Goal: Information Seeking & Learning: Learn about a topic

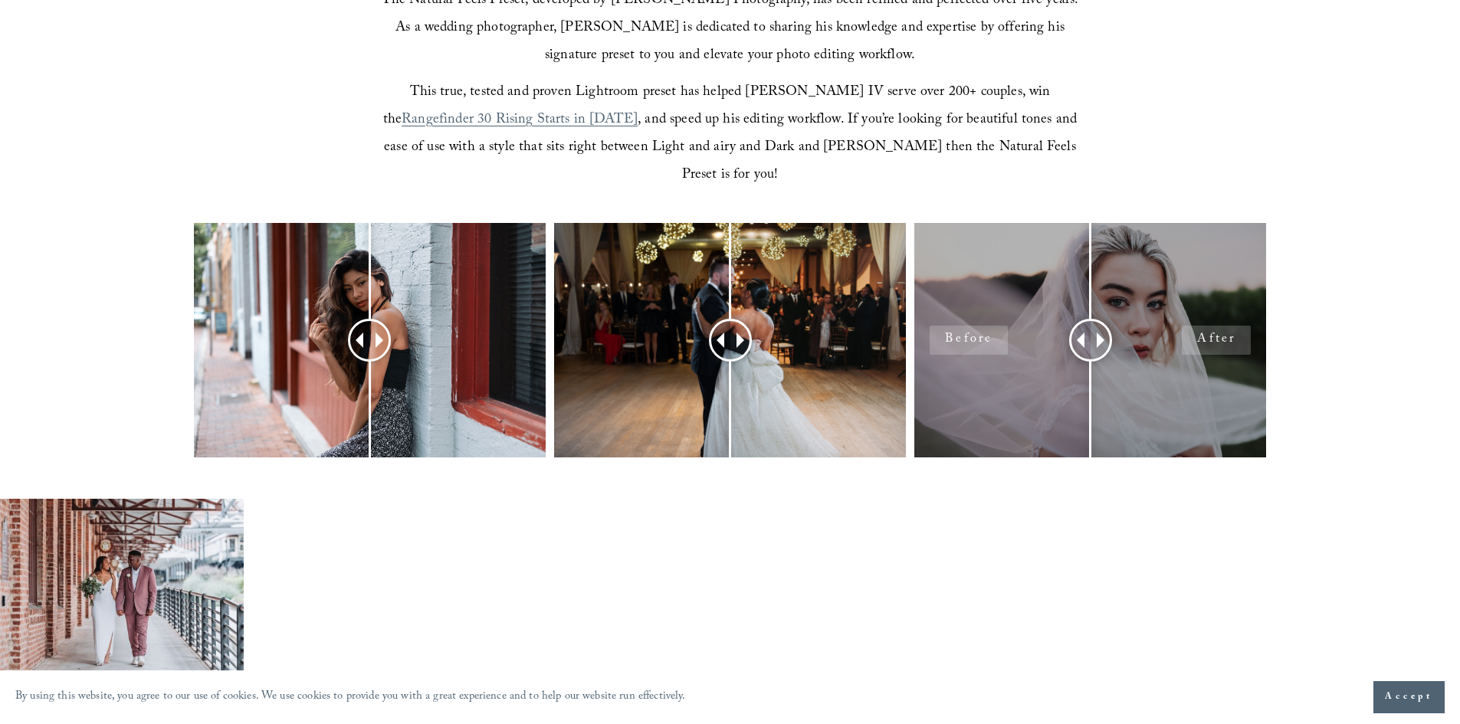
scroll to position [613, 0]
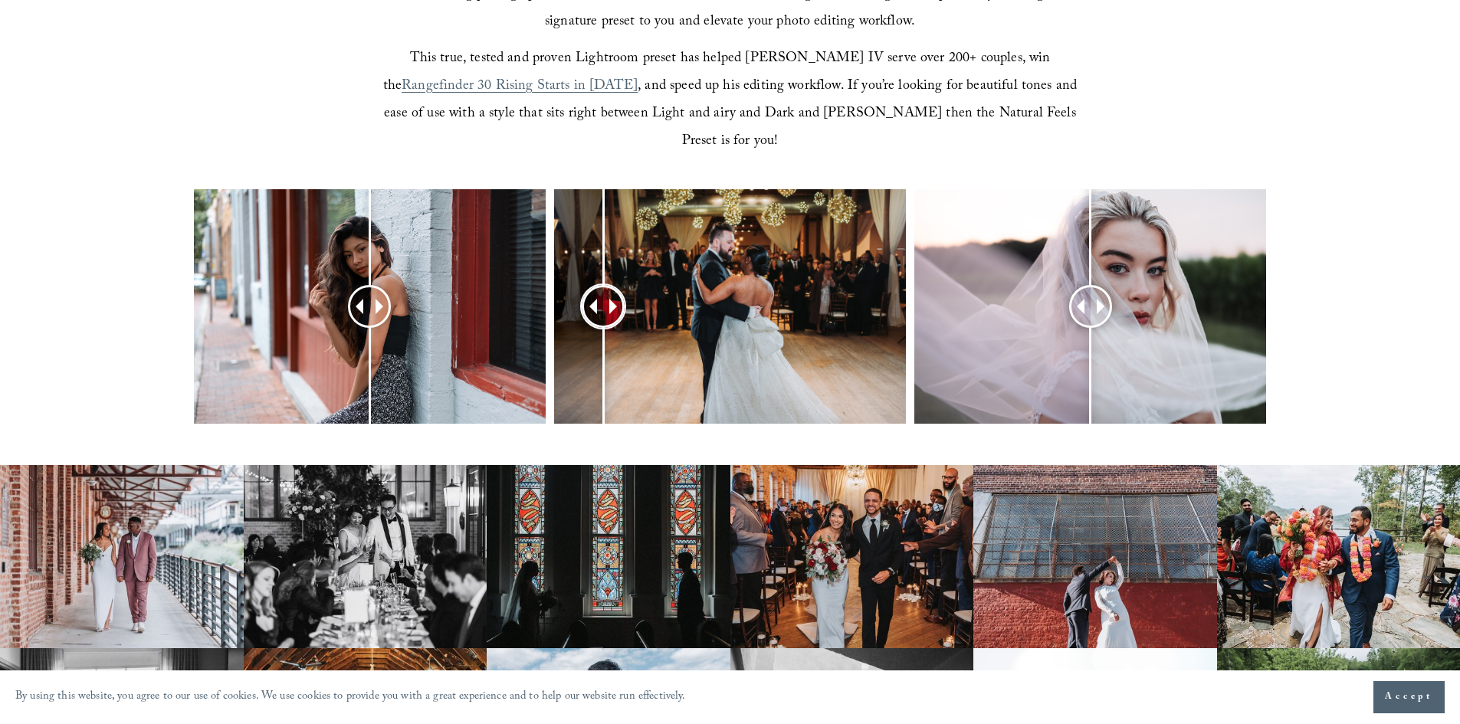
drag, startPoint x: 736, startPoint y: 281, endPoint x: 648, endPoint y: 259, distance: 90.0
click at [625, 285] on div at bounding box center [603, 306] width 42 height 42
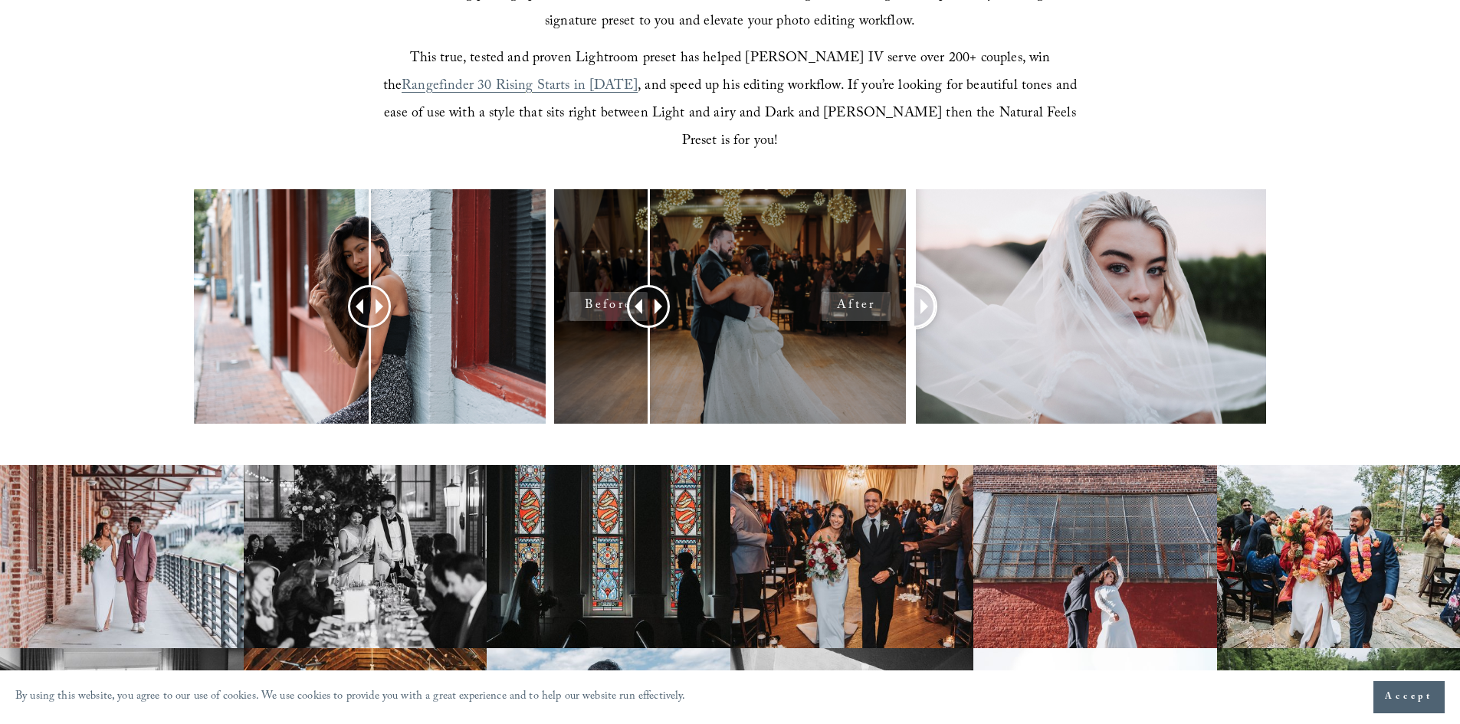
drag, startPoint x: 1093, startPoint y: 274, endPoint x: 857, endPoint y: 251, distance: 237.3
click at [857, 251] on div at bounding box center [730, 326] width 1460 height 275
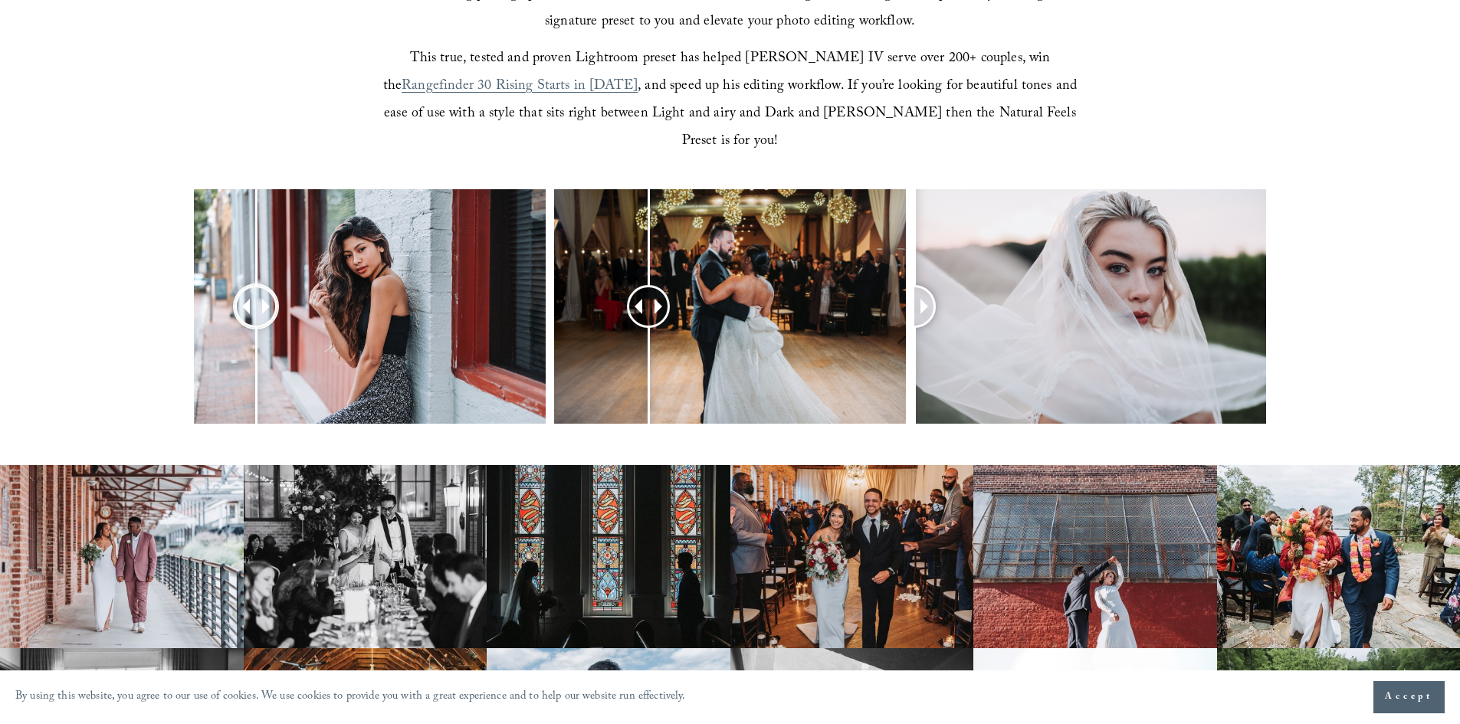
drag, startPoint x: 378, startPoint y: 280, endPoint x: 256, endPoint y: 273, distance: 122.1
click at [256, 287] on div at bounding box center [256, 306] width 39 height 39
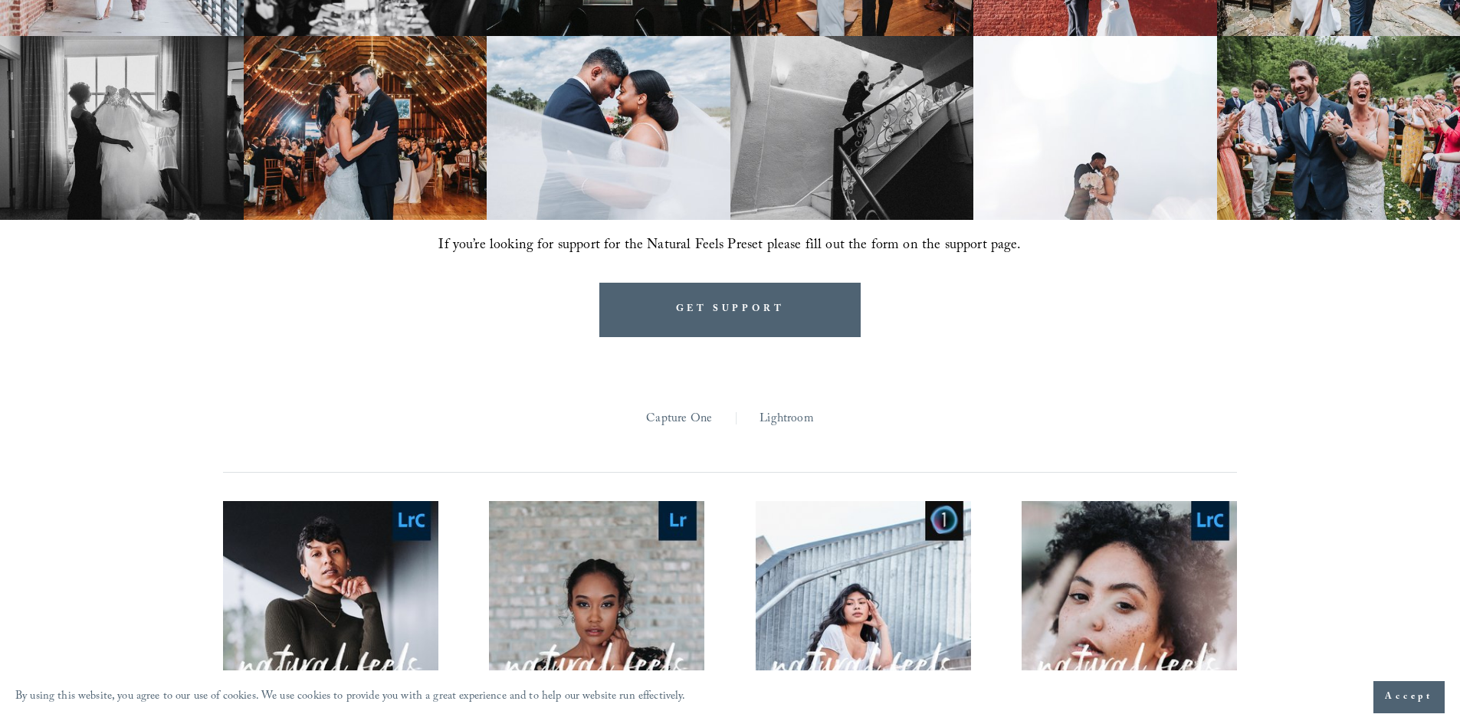
scroll to position [1226, 0]
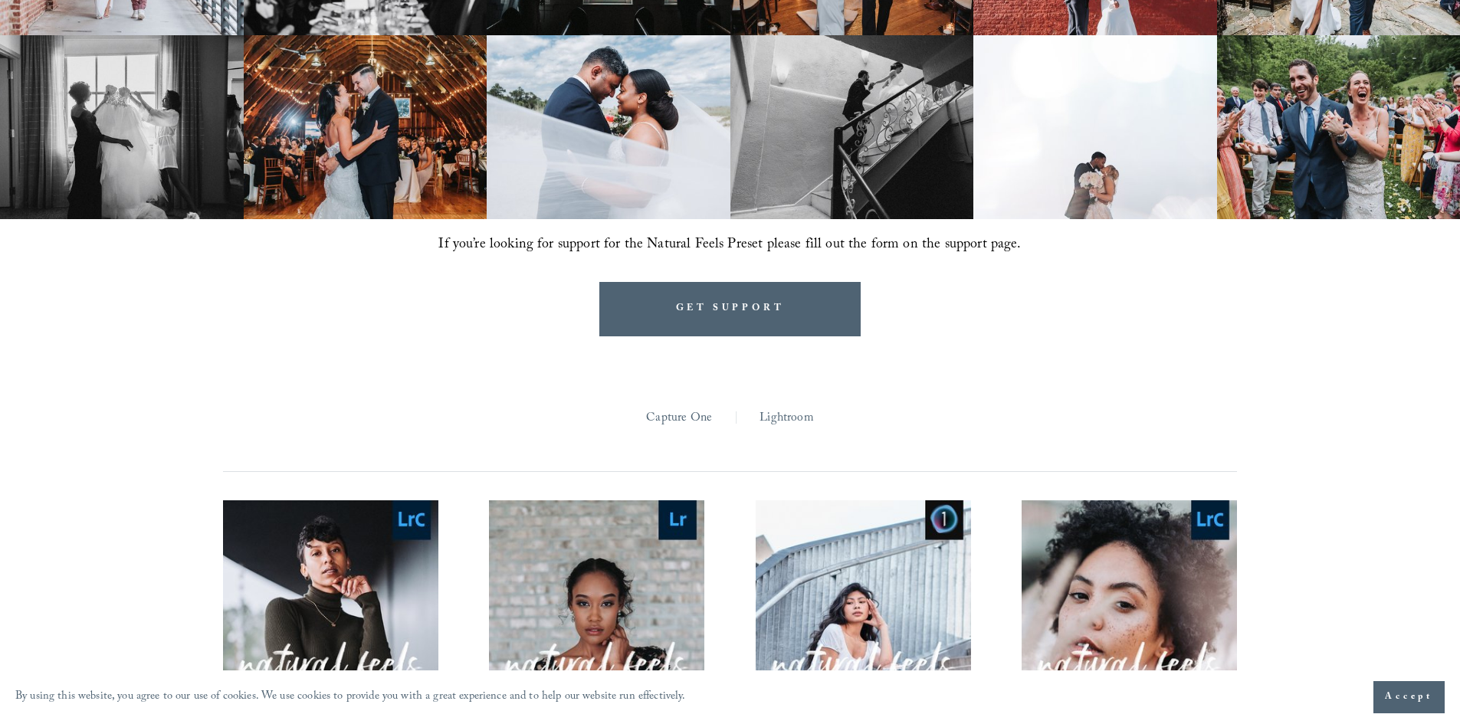
click at [1215, 336] on section "Presets Capture One | Lightroom | All Capture One Lightroom Quick View NATURAL …" at bounding box center [730, 658] width 1073 height 644
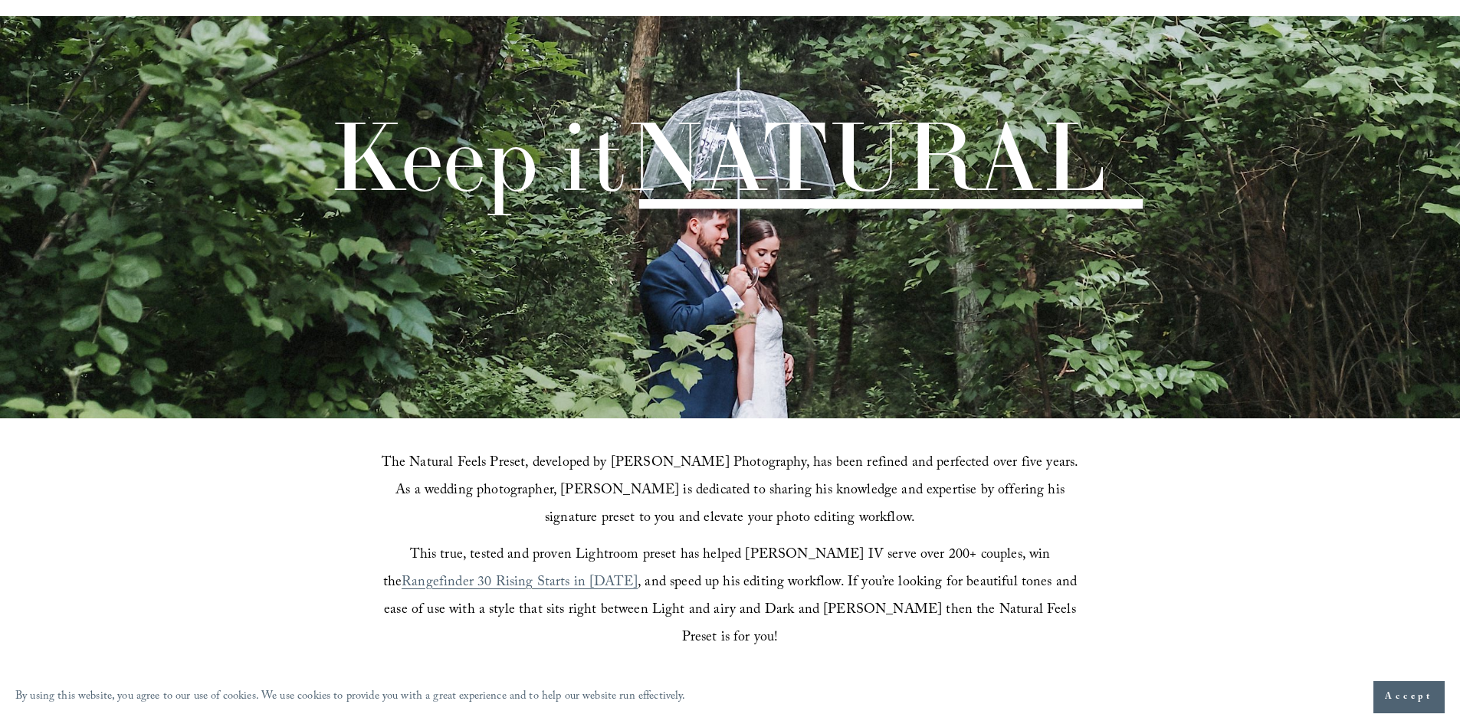
scroll to position [0, 0]
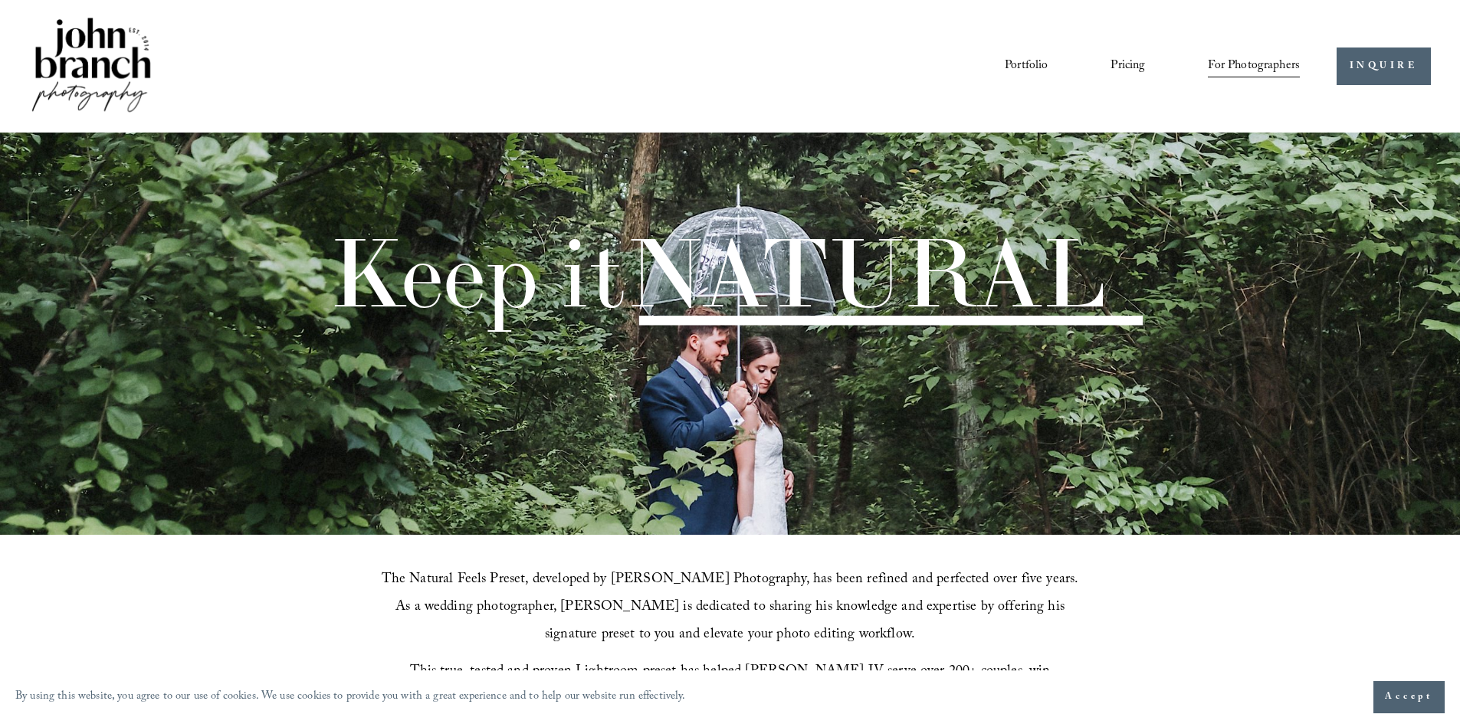
click at [1029, 69] on link "Portfolio" at bounding box center [1026, 66] width 43 height 26
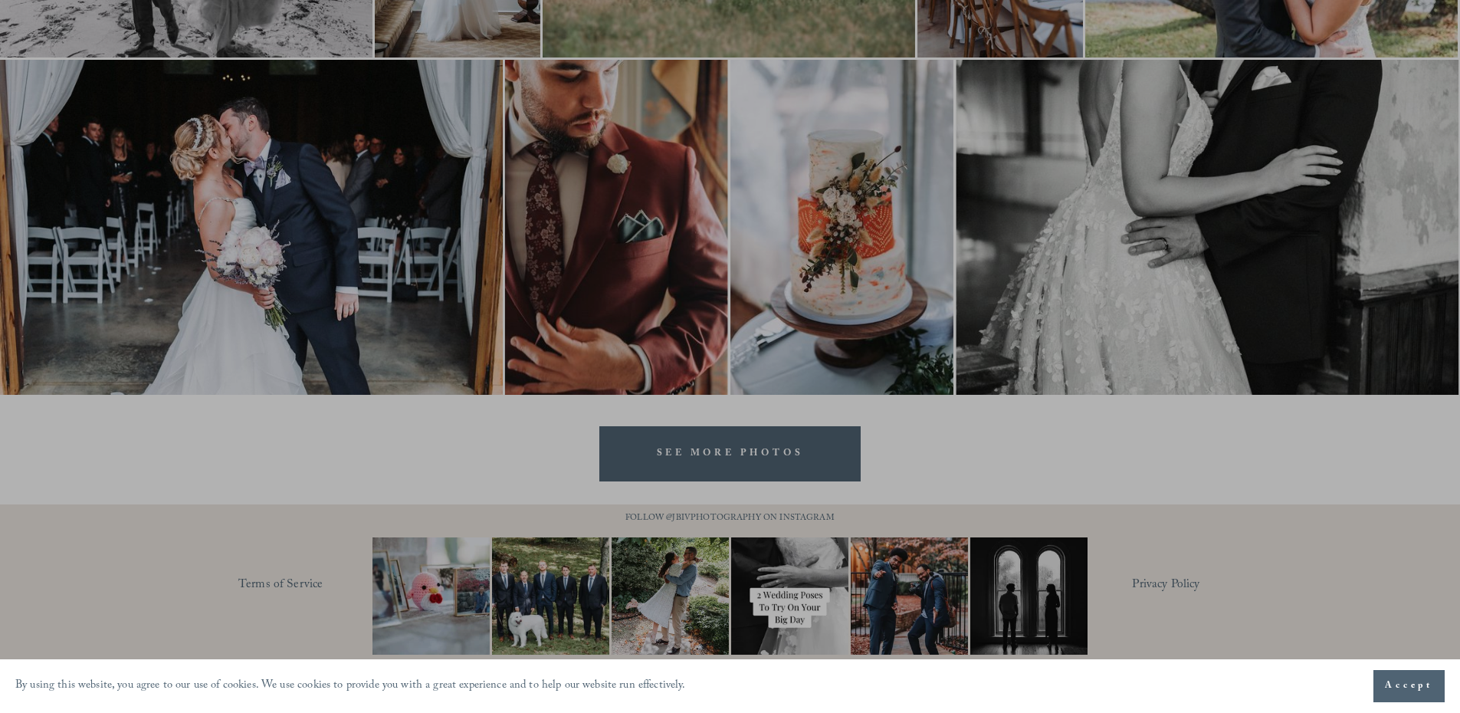
scroll to position [3077, 0]
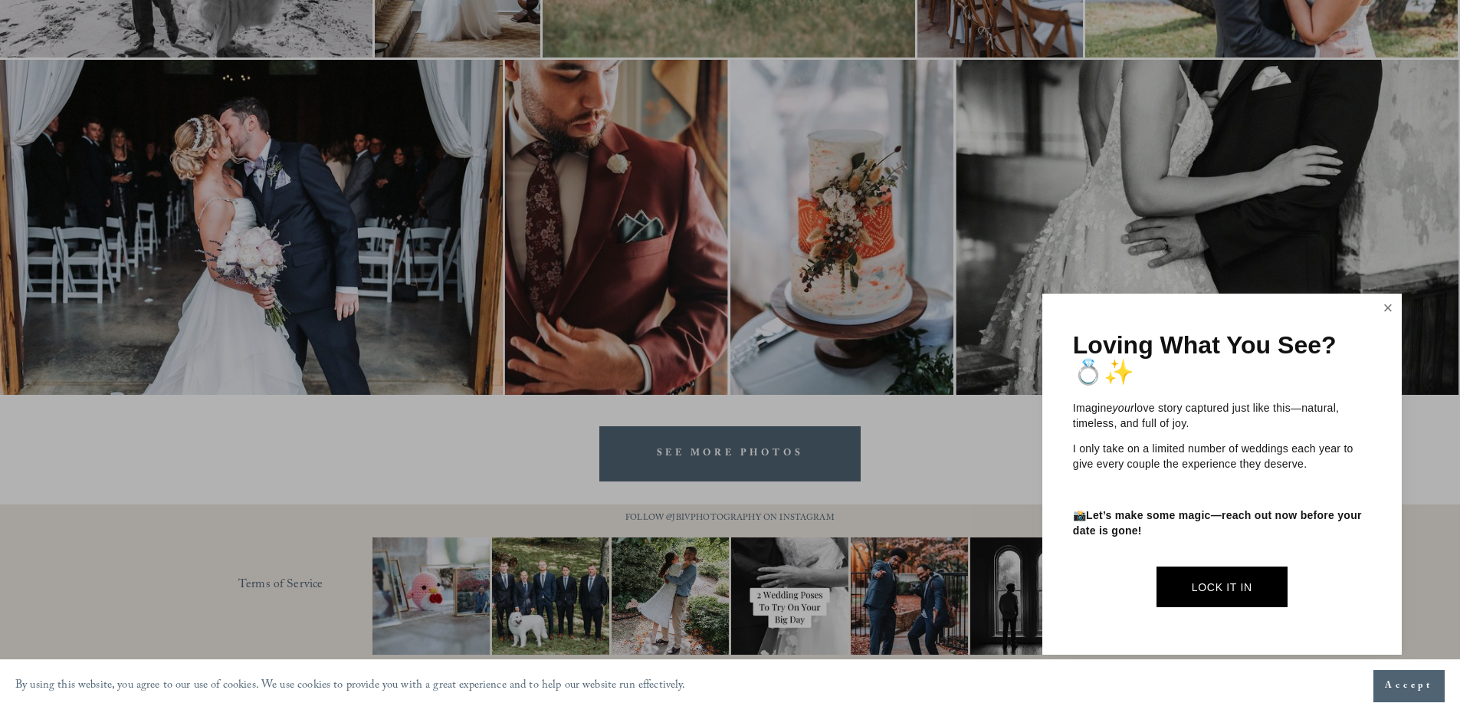
click at [1387, 306] on link "Close" at bounding box center [1387, 308] width 23 height 25
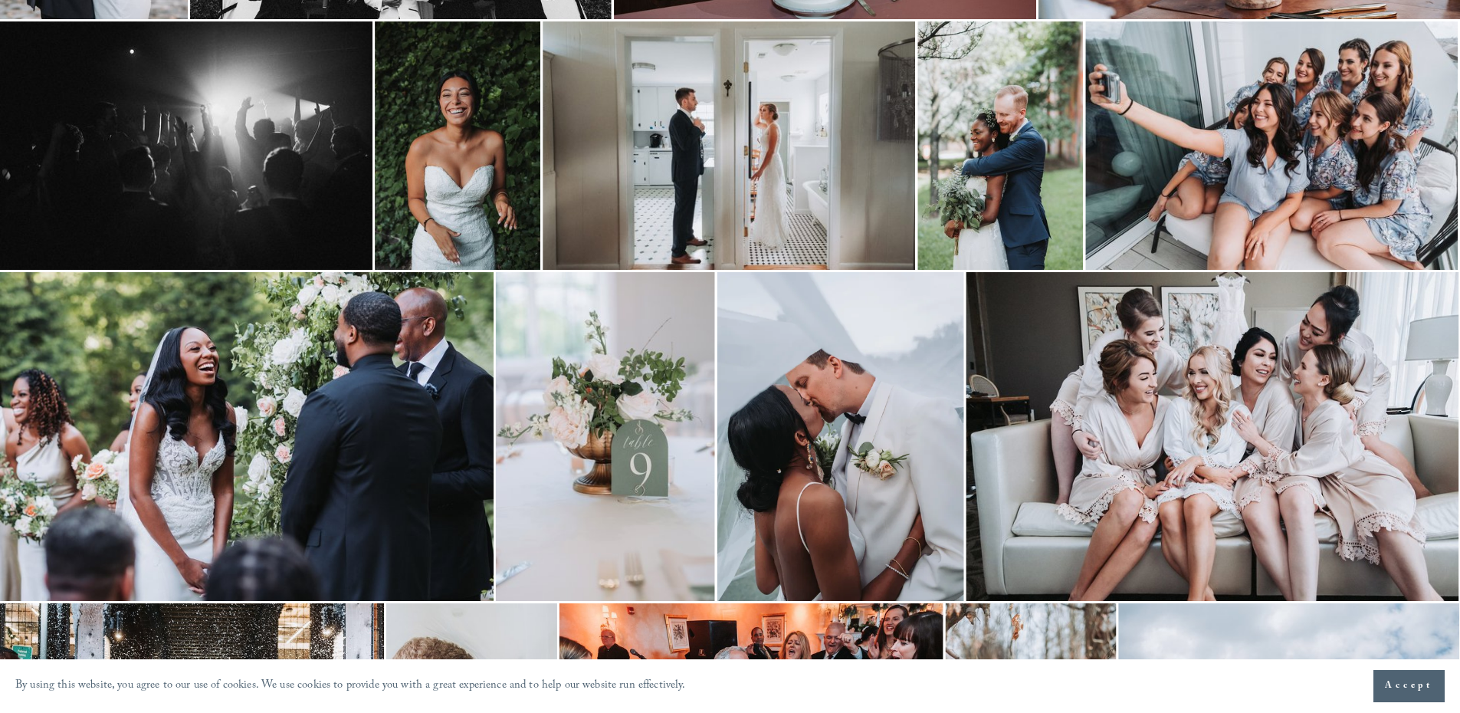
scroll to position [0, 0]
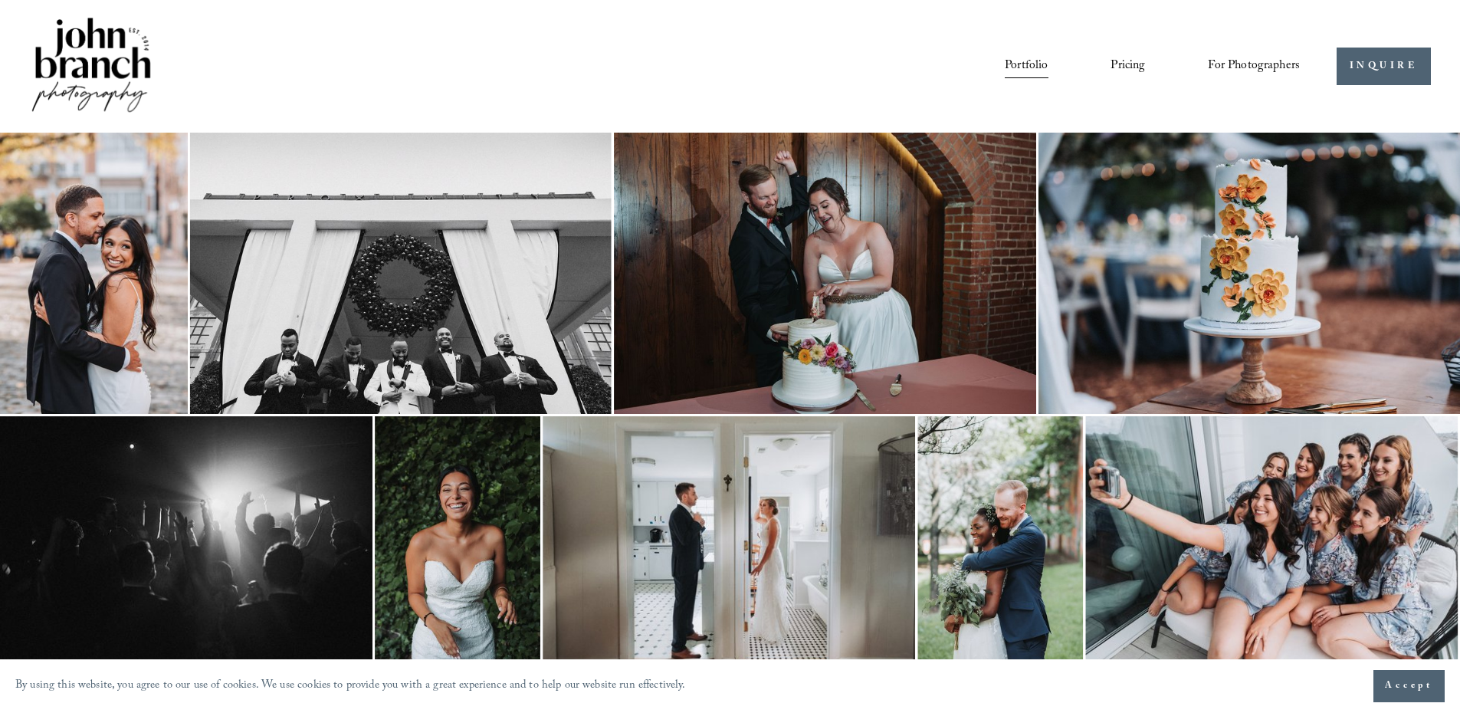
click at [1130, 60] on link "Pricing" at bounding box center [1128, 66] width 34 height 26
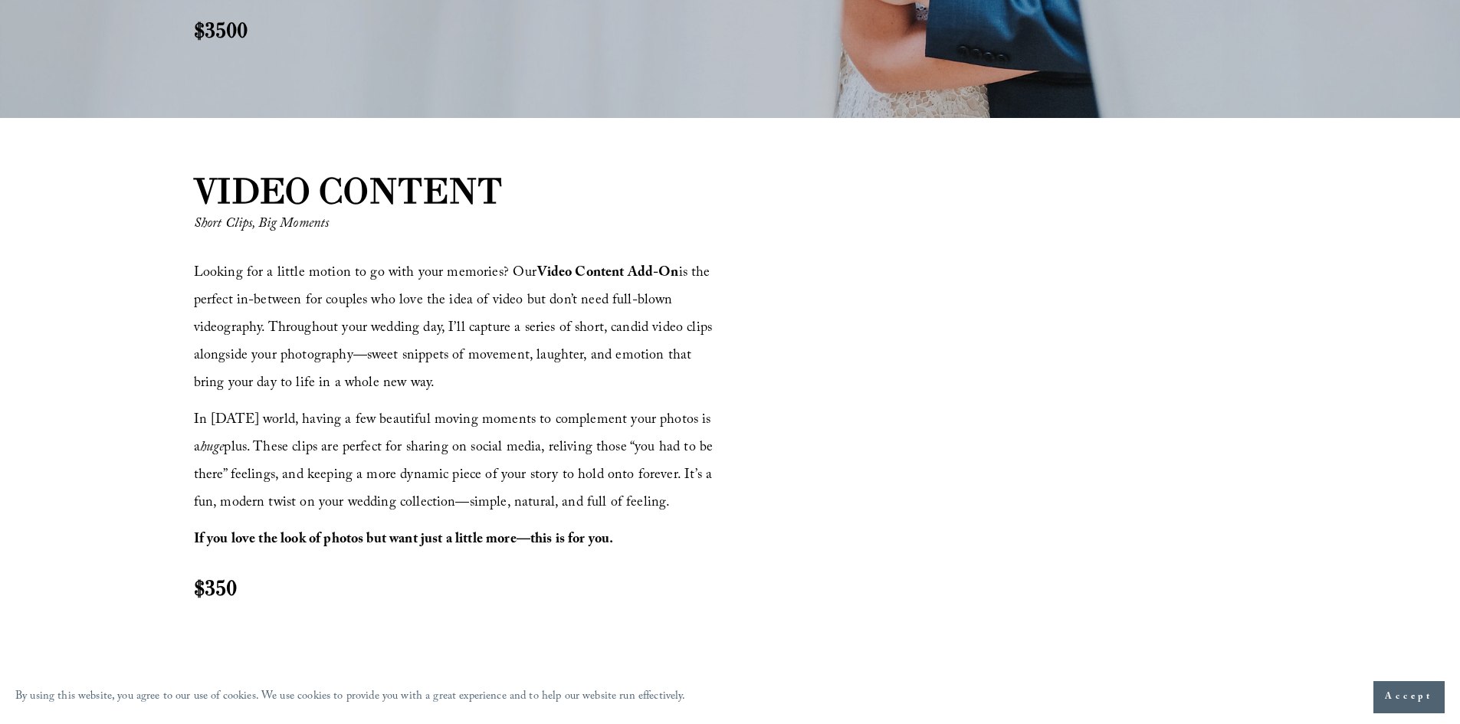
scroll to position [1839, 0]
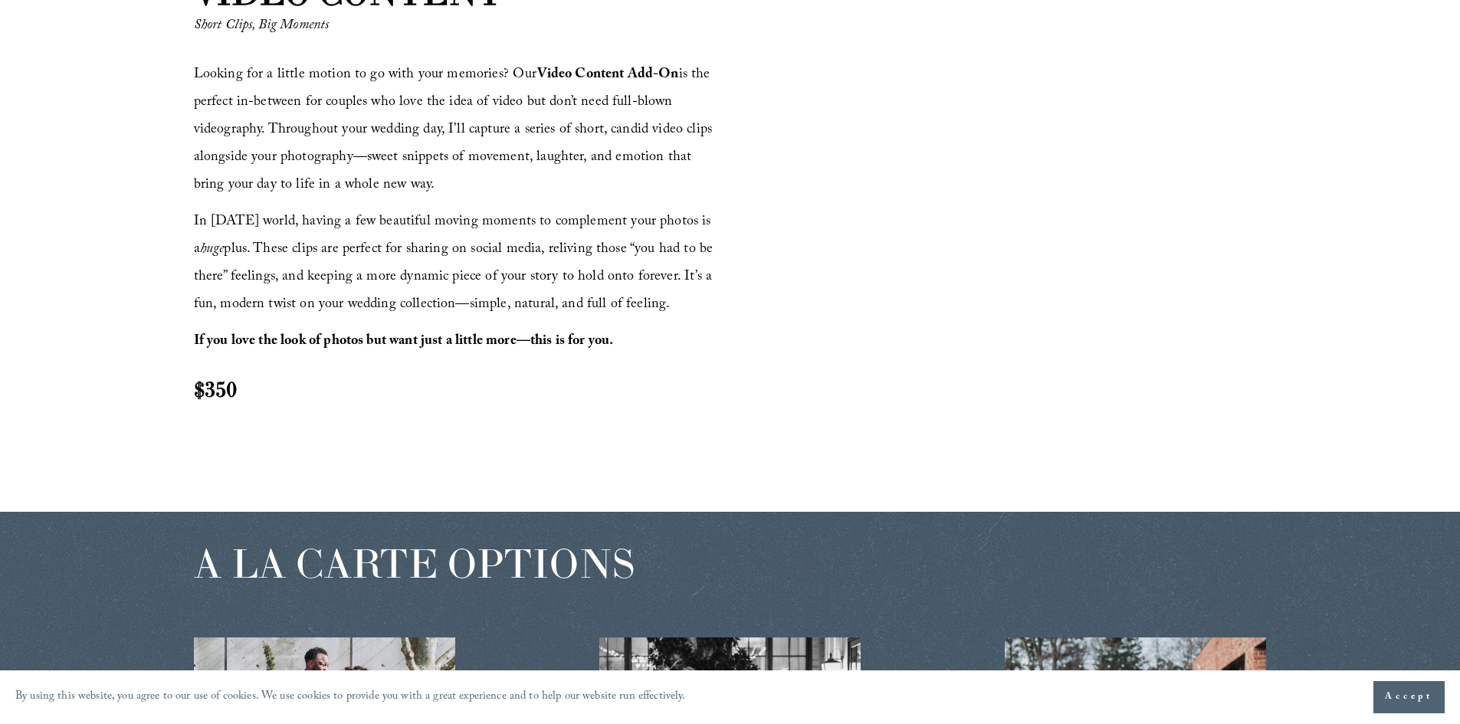
click at [1060, 228] on div at bounding box center [1000, 214] width 532 height 300
click at [1130, 294] on div at bounding box center [1000, 214] width 532 height 300
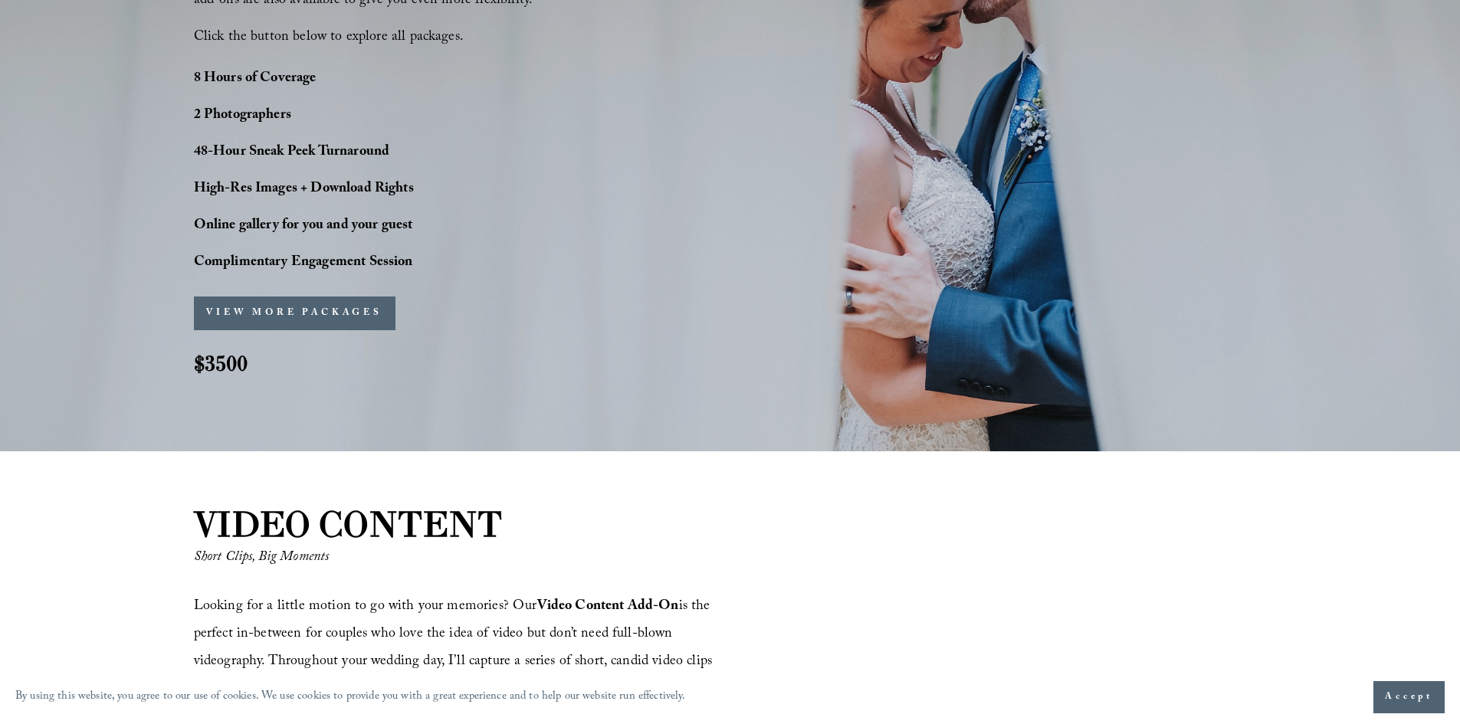
scroll to position [1380, 0]
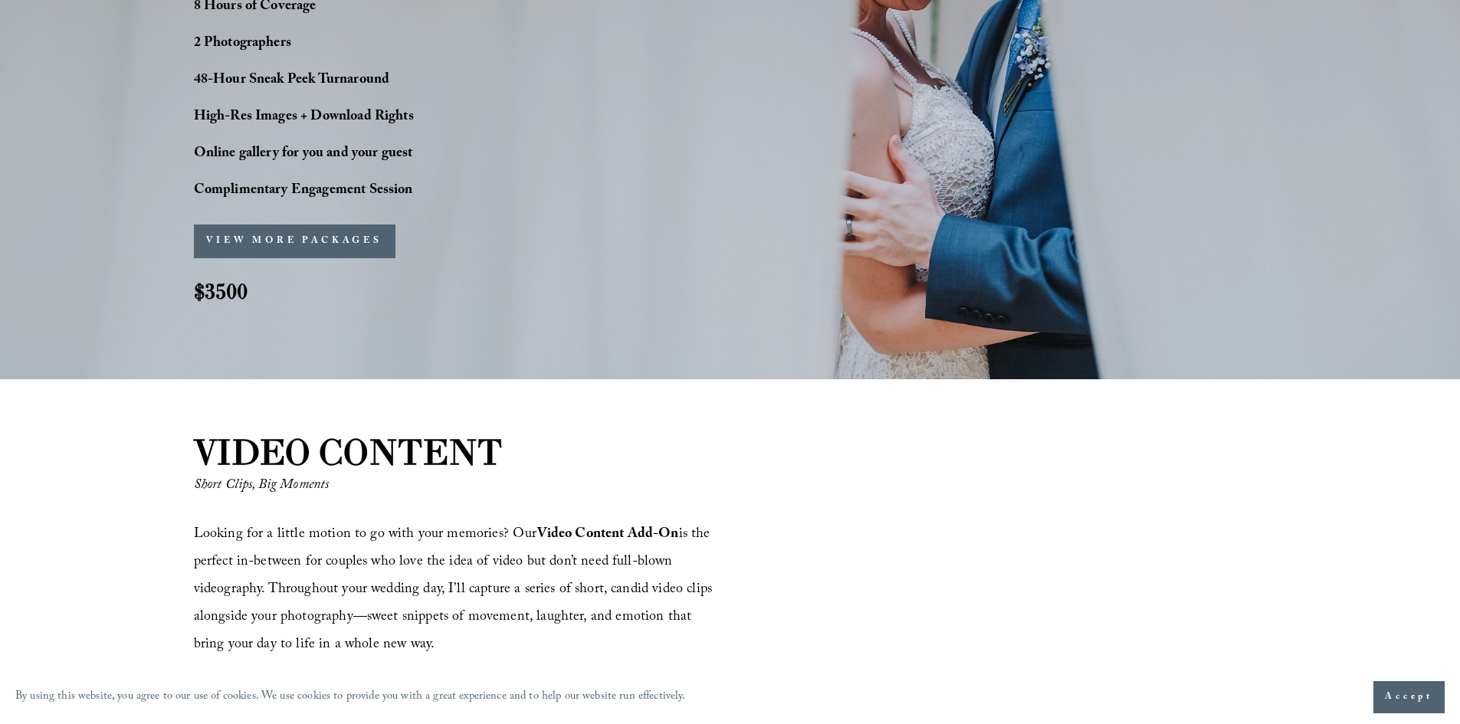
click at [320, 248] on button "VIEW MORE PACKAGES" at bounding box center [295, 242] width 202 height 34
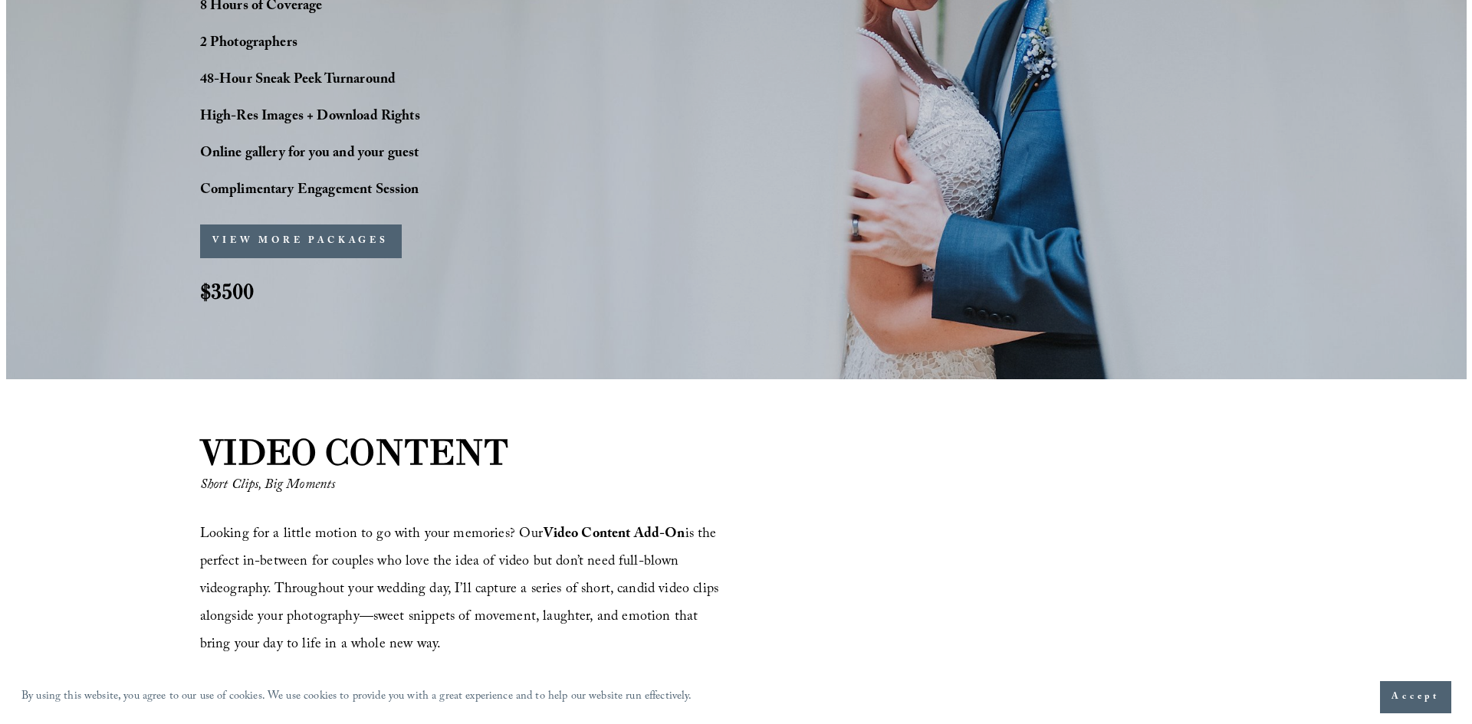
scroll to position [1383, 0]
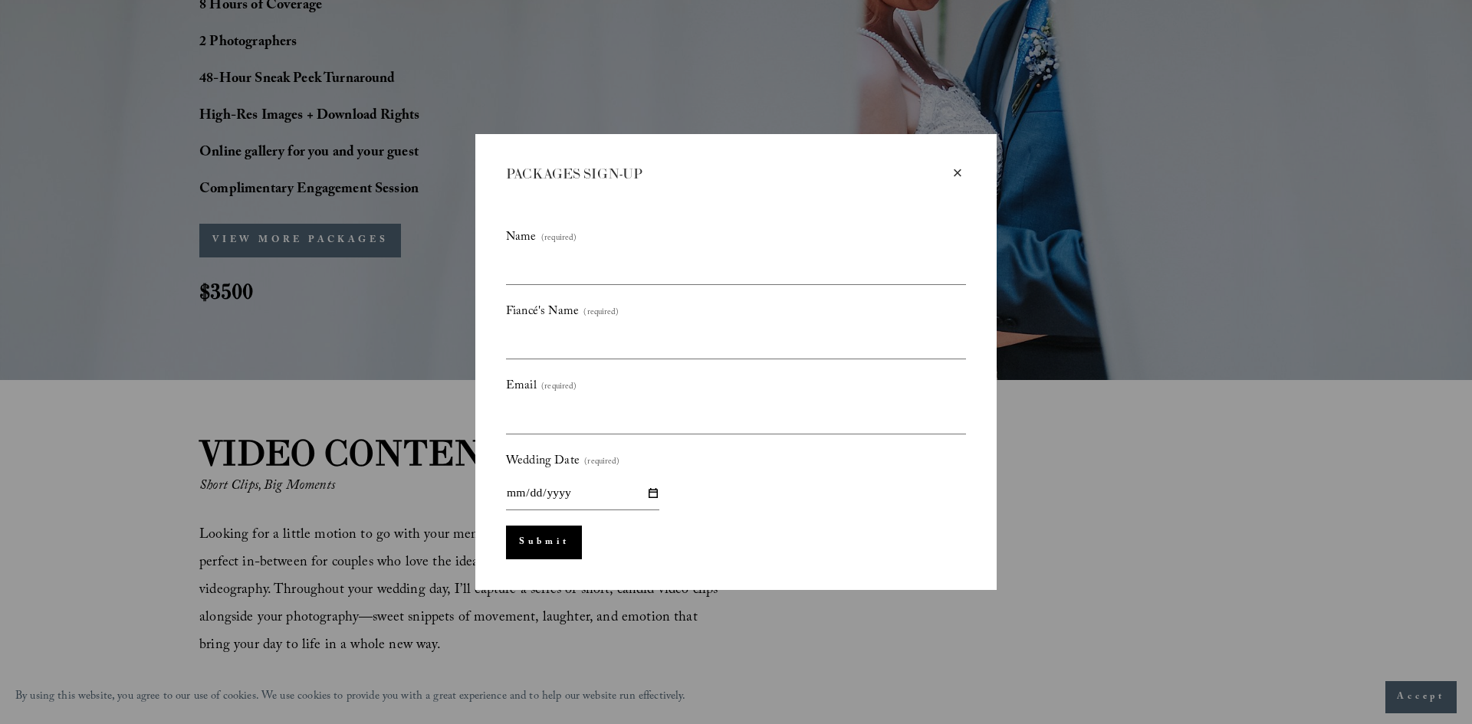
click at [954, 170] on div "×" at bounding box center [957, 173] width 17 height 17
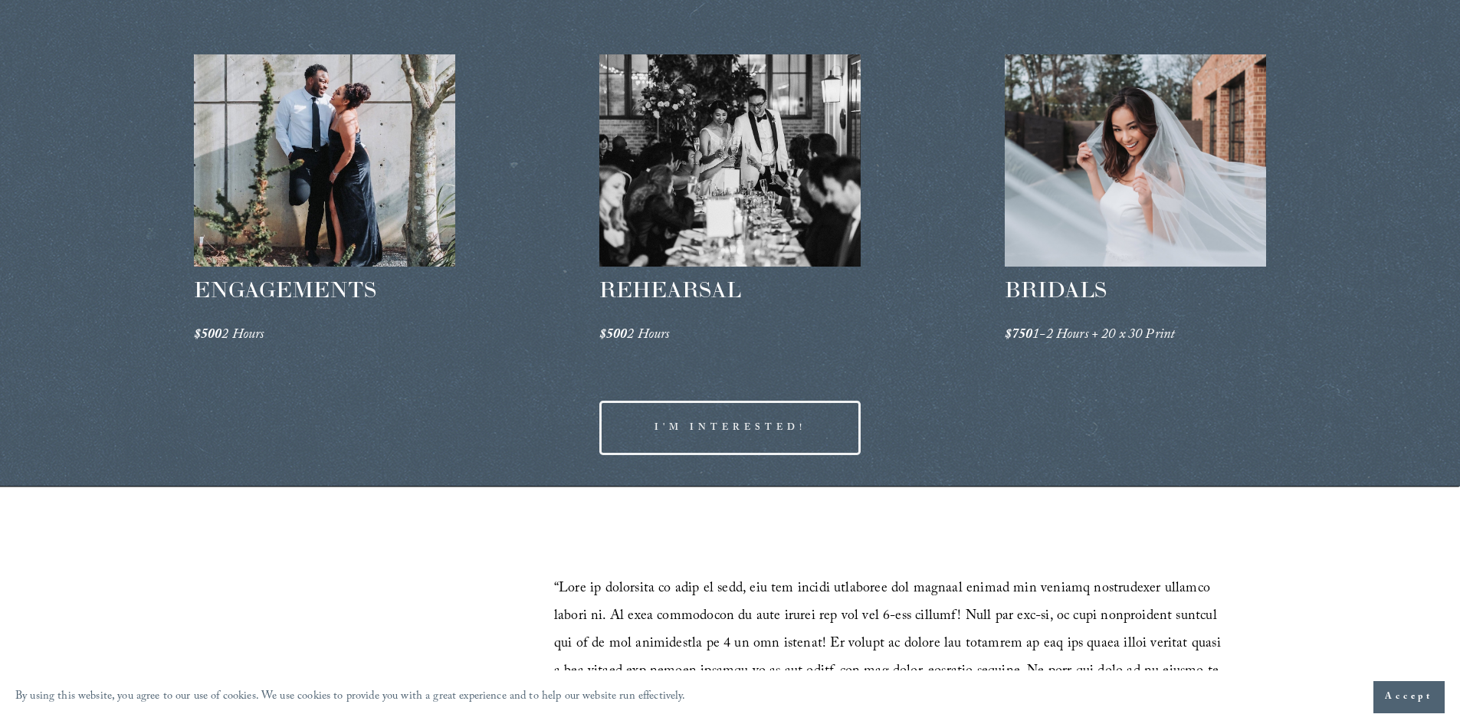
scroll to position [2682, 0]
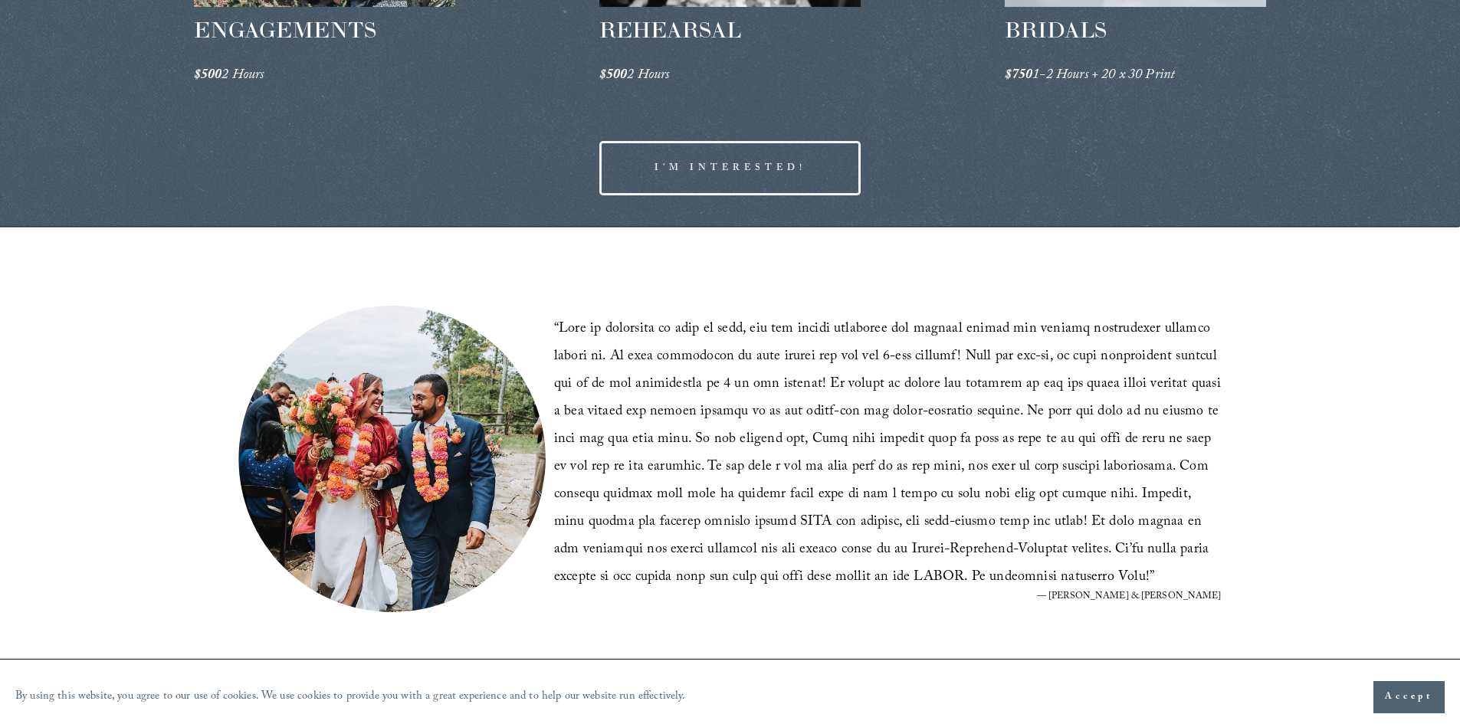
click at [730, 167] on link "I'M INTERESTED!" at bounding box center [730, 168] width 262 height 54
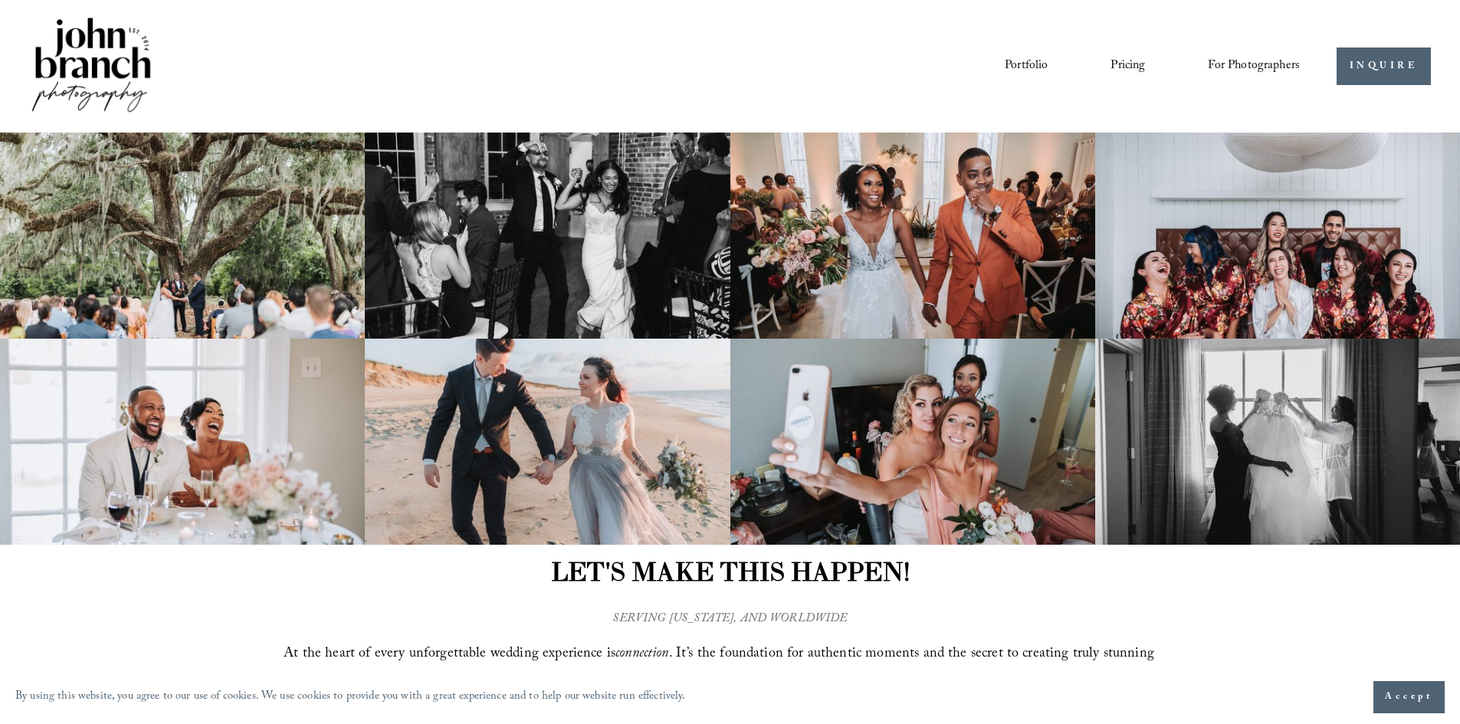
click at [1228, 62] on span "For Photographers" at bounding box center [1254, 66] width 92 height 24
click at [1370, 68] on link "INQUIRE" at bounding box center [1384, 67] width 94 height 38
click at [92, 55] on img at bounding box center [91, 66] width 124 height 103
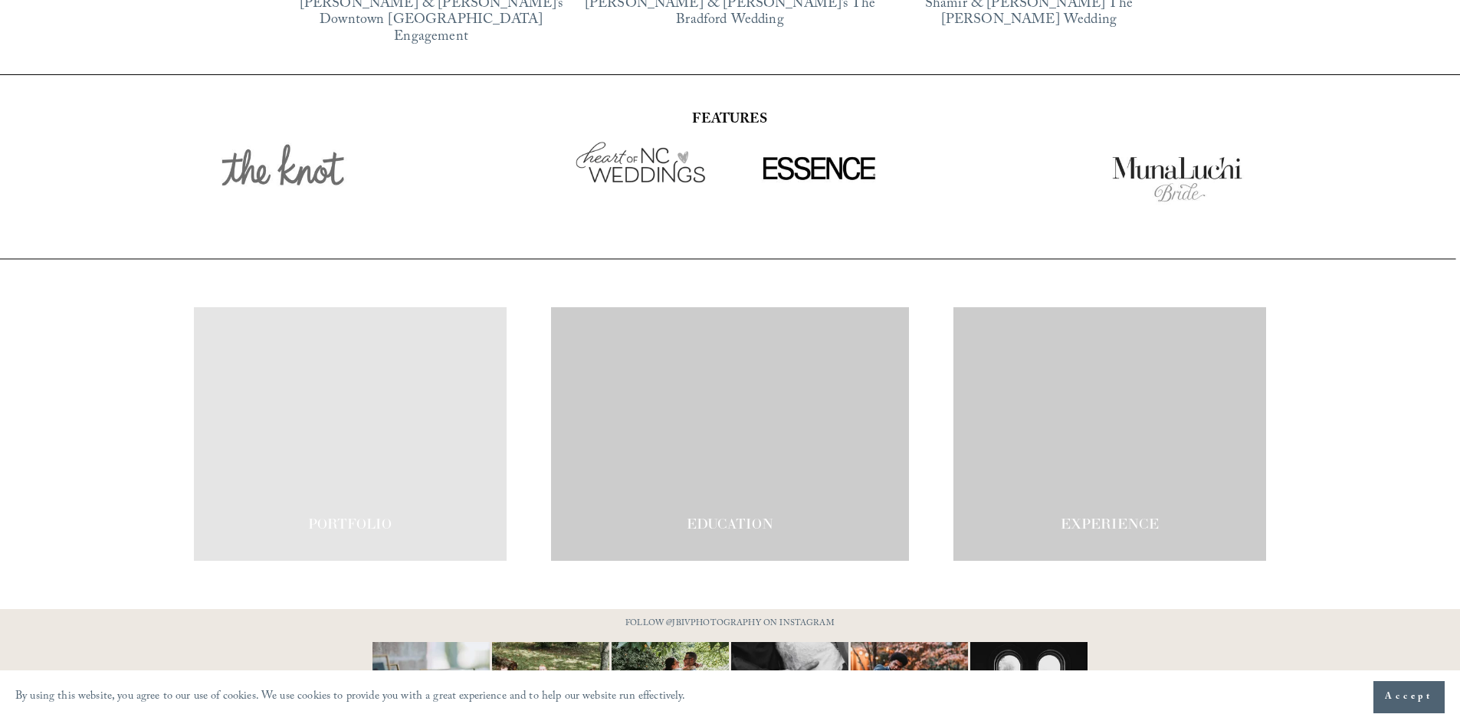
scroll to position [2674, 0]
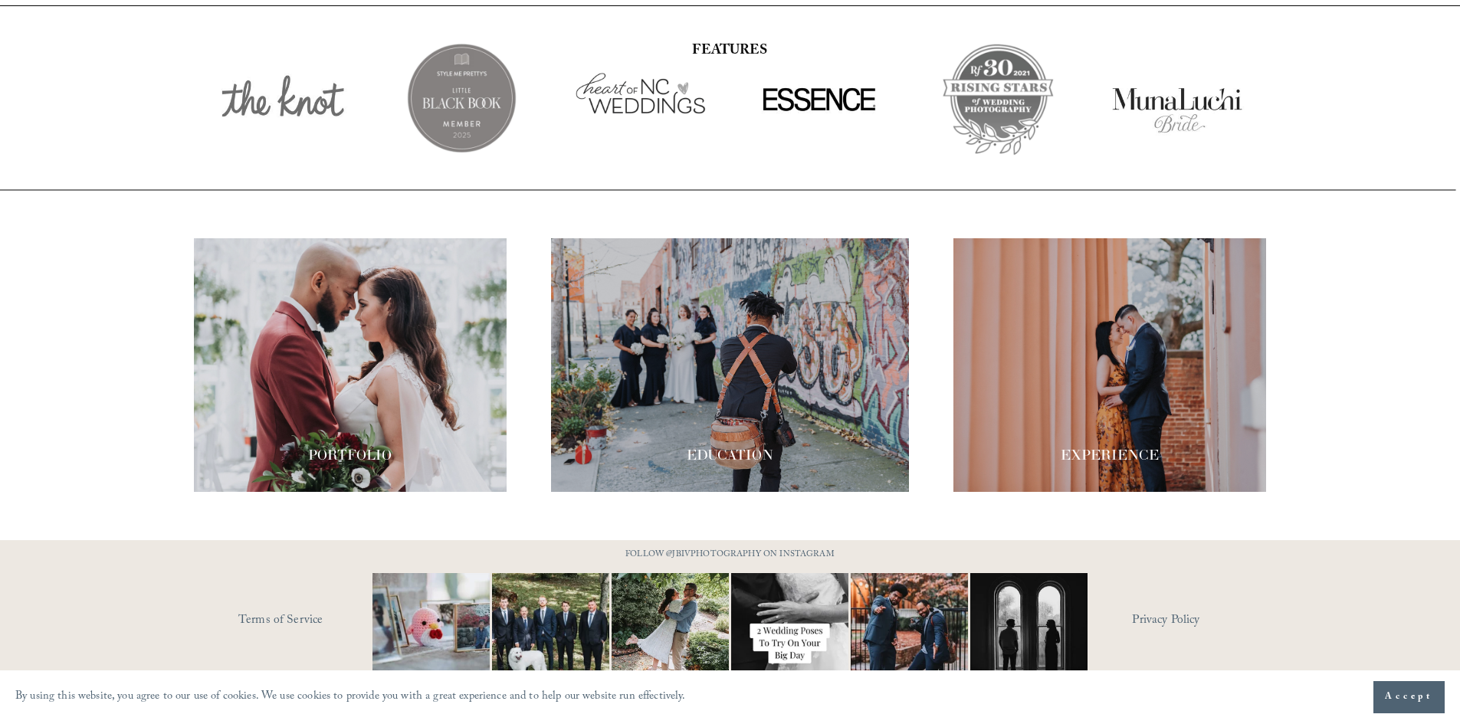
click at [1132, 365] on div at bounding box center [1109, 365] width 313 height 254
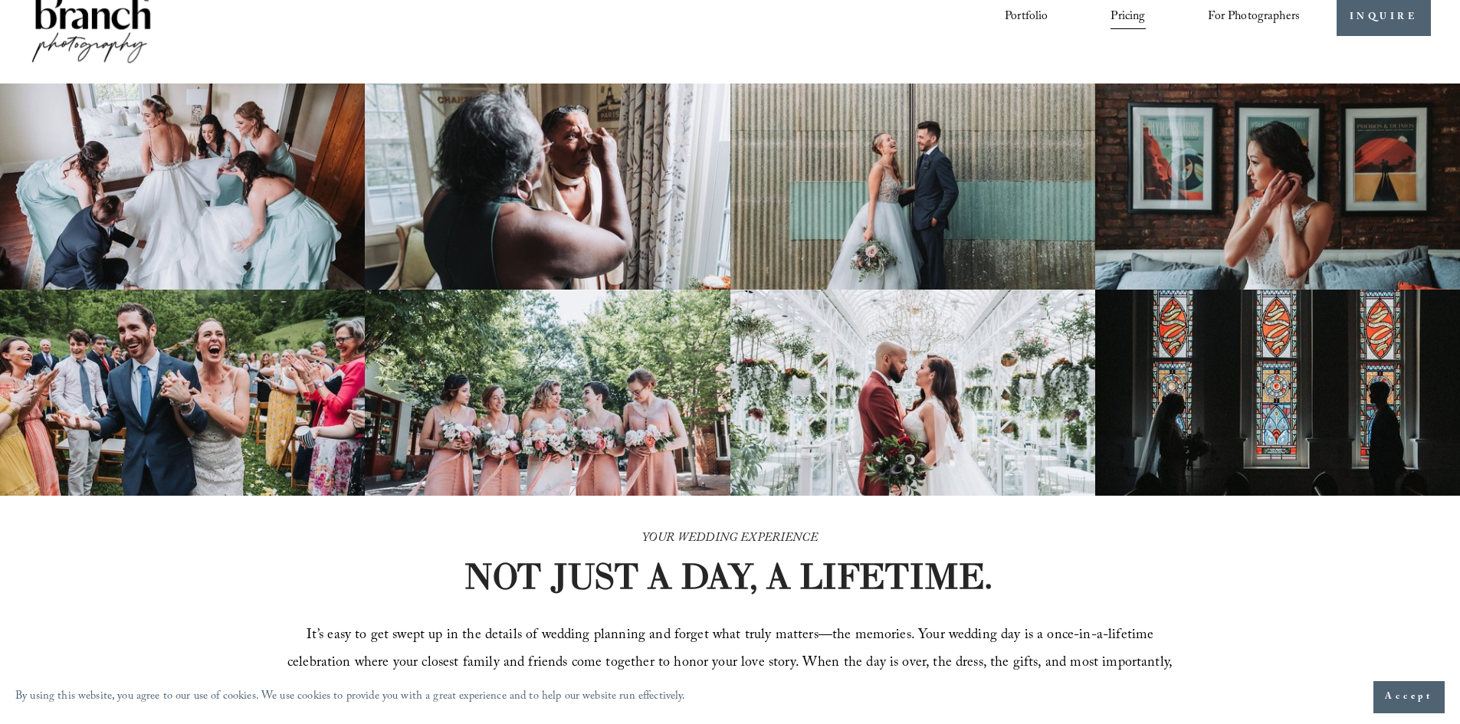
scroll to position [77, 0]
